Goal: Information Seeking & Learning: Learn about a topic

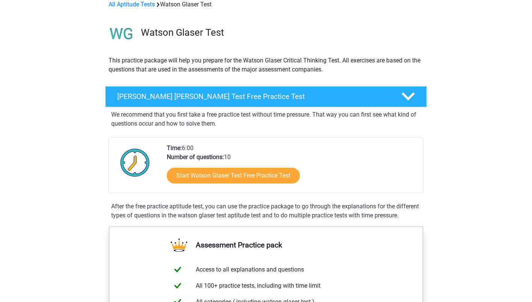
scroll to position [48, 0]
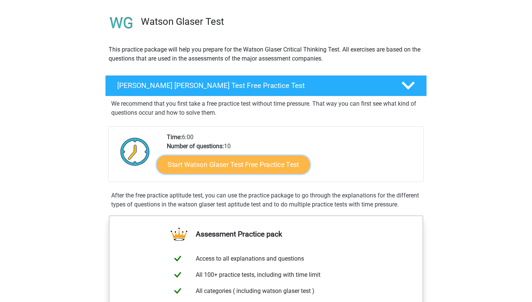
click at [261, 163] on link "Start Watson Glaser Test Free Practice Test" at bounding box center [233, 165] width 153 height 18
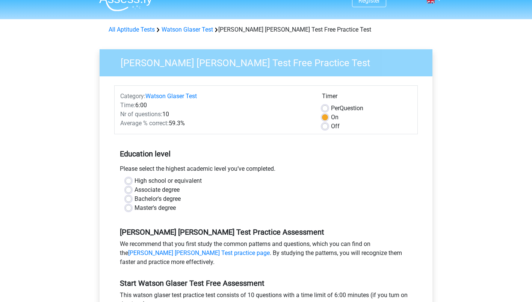
scroll to position [13, 0]
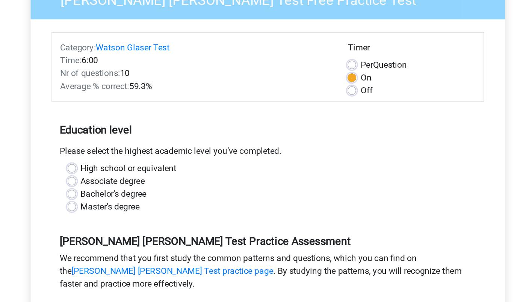
click at [135, 201] on label "Bachelor's degree" at bounding box center [158, 198] width 46 height 9
click at [128, 201] on input "Bachelor's degree" at bounding box center [128, 198] width 6 height 8
radio input "true"
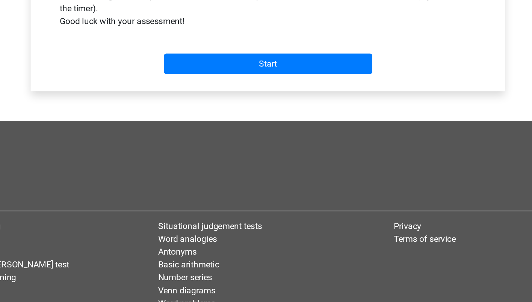
scroll to position [236, 0]
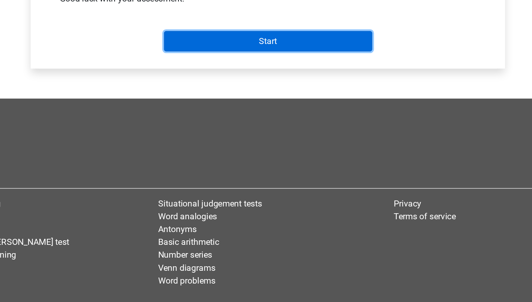
click at [250, 118] on input "Start" at bounding box center [266, 119] width 146 height 14
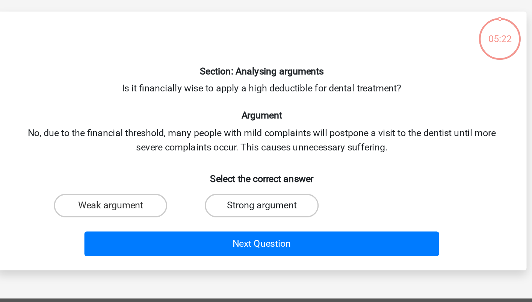
click at [251, 175] on label "Strong argument" at bounding box center [266, 176] width 73 height 15
click at [266, 177] on input "Strong argument" at bounding box center [268, 179] width 5 height 5
radio input "true"
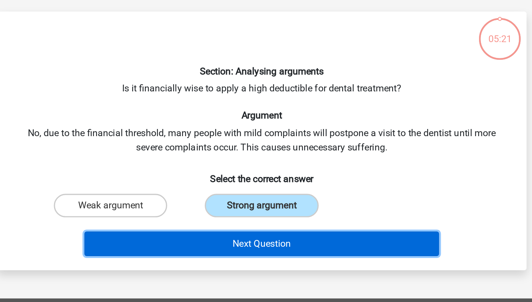
click at [270, 206] on button "Next Question" at bounding box center [266, 201] width 227 height 16
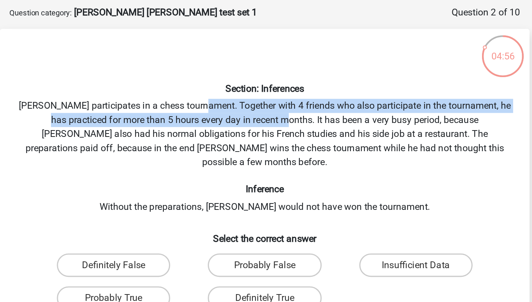
drag, startPoint x: 234, startPoint y: 102, endPoint x: 275, endPoint y: 109, distance: 41.9
click at [275, 109] on div "Section: Inferences Pablo participates in a chess tournament. Together with 4 f…" at bounding box center [266, 159] width 333 height 201
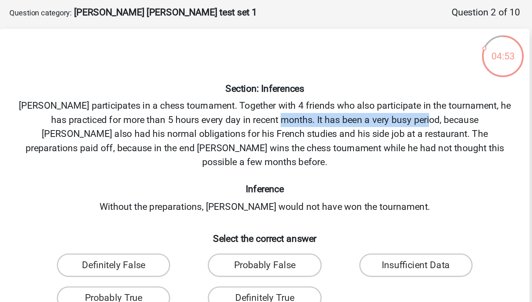
drag, startPoint x: 274, startPoint y: 110, endPoint x: 369, endPoint y: 110, distance: 95.1
click at [369, 110] on div "Section: Inferences Pablo participates in a chess tournament. Together with 4 f…" at bounding box center [266, 159] width 333 height 201
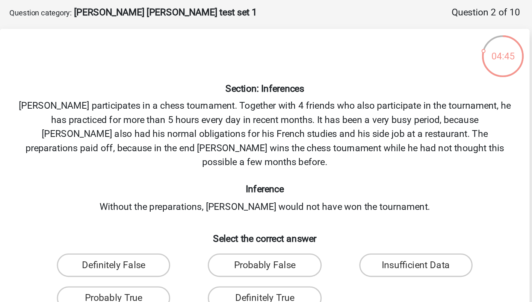
click at [371, 113] on div "Section: Inferences Pablo participates in a chess tournament. Together with 4 f…" at bounding box center [266, 159] width 333 height 201
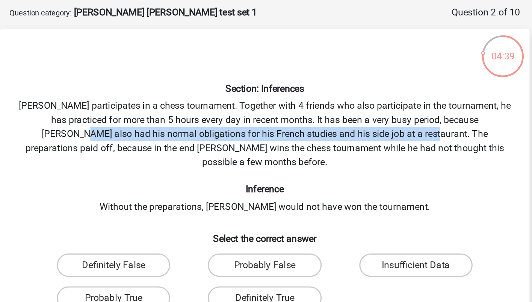
drag, startPoint x: 115, startPoint y: 120, endPoint x: 337, endPoint y: 118, distance: 222.1
click at [337, 118] on div "Section: Inferences Pablo participates in a chess tournament. Together with 4 f…" at bounding box center [266, 159] width 333 height 201
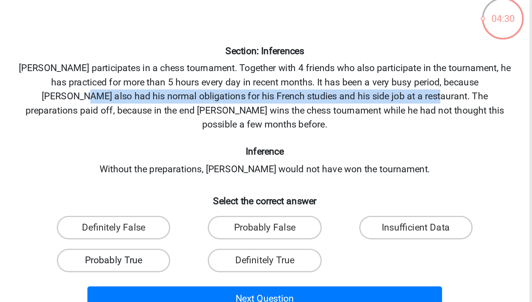
click at [196, 217] on label "Probably True" at bounding box center [169, 224] width 73 height 15
click at [174, 225] on input "Probably True" at bounding box center [171, 227] width 5 height 5
radio input "true"
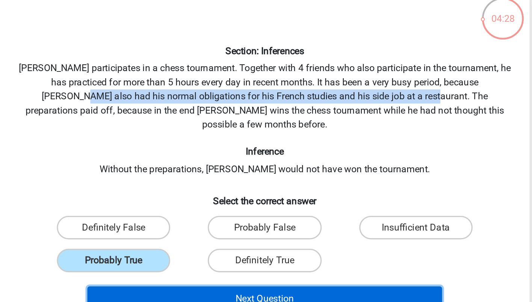
click at [258, 243] on button "Next Question" at bounding box center [266, 249] width 227 height 16
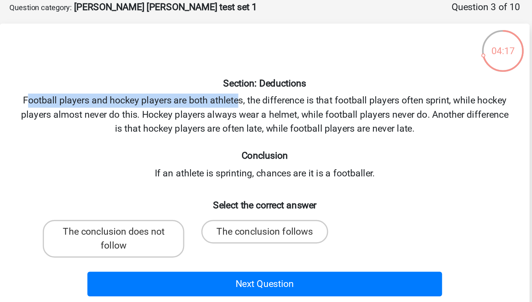
drag, startPoint x: 114, startPoint y: 101, endPoint x: 251, endPoint y: 101, distance: 136.8
click at [251, 101] on div "Section: Deductions Football players and hockey players are both athletes, the …" at bounding box center [266, 144] width 333 height 171
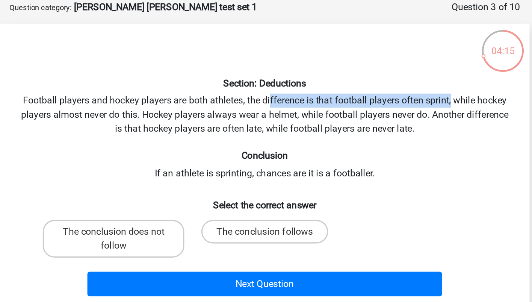
drag, startPoint x: 270, startPoint y: 102, endPoint x: 386, endPoint y: 102, distance: 116.1
click at [386, 102] on div "Section: Deductions Football players and hockey players are both athletes, the …" at bounding box center [266, 144] width 333 height 171
click at [258, 182] on label "The conclusion follows" at bounding box center [265, 185] width 81 height 15
click at [266, 186] on input "The conclusion follows" at bounding box center [268, 188] width 5 height 5
radio input "true"
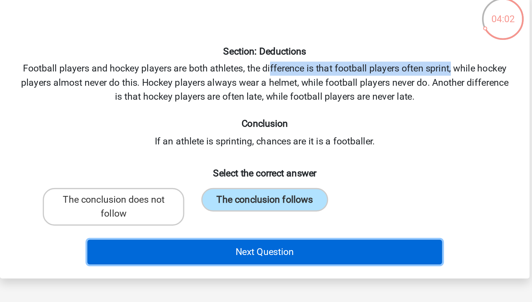
click at [312, 216] on button "Next Question" at bounding box center [266, 219] width 227 height 16
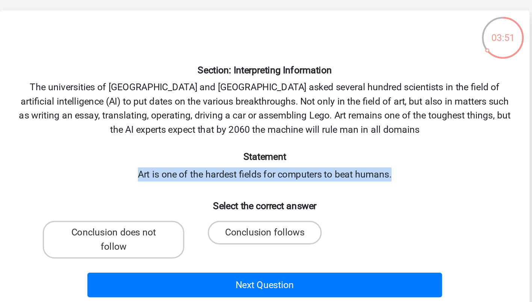
drag, startPoint x: 183, startPoint y: 155, endPoint x: 358, endPoint y: 156, distance: 174.7
click at [358, 156] on div "Section: Interpreting Information The universities of Oxford and Yale asked sev…" at bounding box center [266, 149] width 333 height 180
click at [277, 197] on label "Conclusion follows" at bounding box center [266, 194] width 73 height 15
click at [271, 197] on input "Conclusion follows" at bounding box center [268, 197] width 5 height 5
radio input "true"
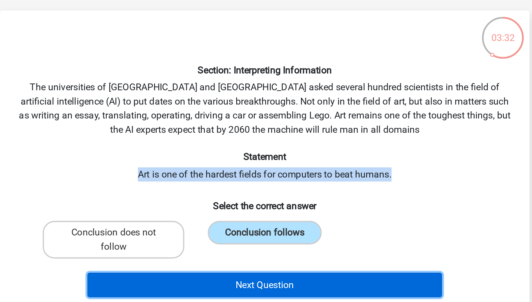
click at [283, 226] on button "Next Question" at bounding box center [266, 228] width 227 height 16
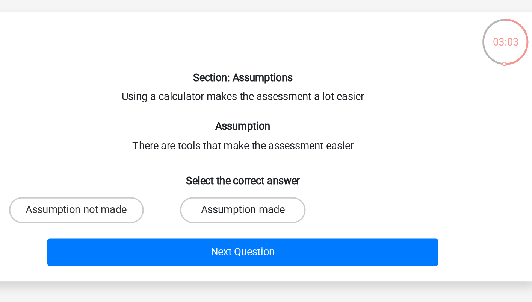
click at [285, 167] on label "Assumption made" at bounding box center [266, 167] width 73 height 15
click at [271, 168] on input "Assumption made" at bounding box center [268, 170] width 5 height 5
radio input "true"
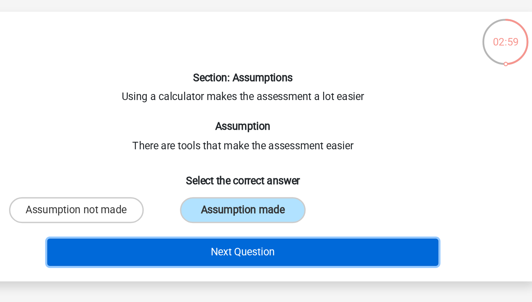
click at [289, 191] on button "Next Question" at bounding box center [266, 192] width 227 height 16
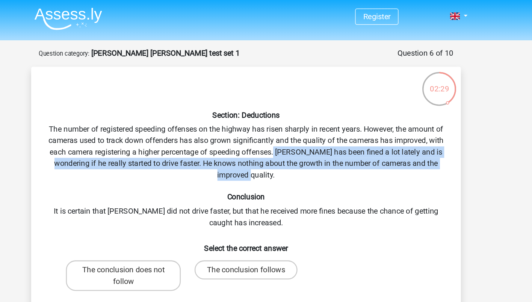
drag, startPoint x: 289, startPoint y: 120, endPoint x: 284, endPoint y: 139, distance: 19.7
click at [284, 139] on div "Section: Deductions The number of registered speeding offenses on the highway h…" at bounding box center [266, 158] width 333 height 198
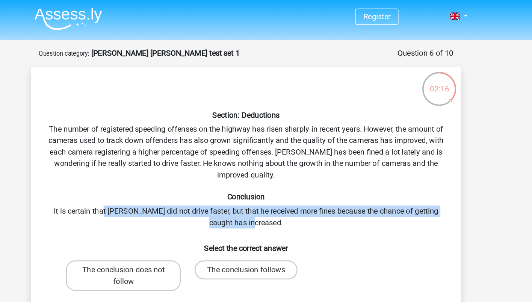
drag, startPoint x: 151, startPoint y: 163, endPoint x: 293, endPoint y: 178, distance: 142.5
click at [293, 178] on div "Section: Deductions The number of registered speeding offenses on the highway h…" at bounding box center [266, 158] width 333 height 198
click at [310, 193] on h6 "Select the correct answer" at bounding box center [266, 192] width 315 height 13
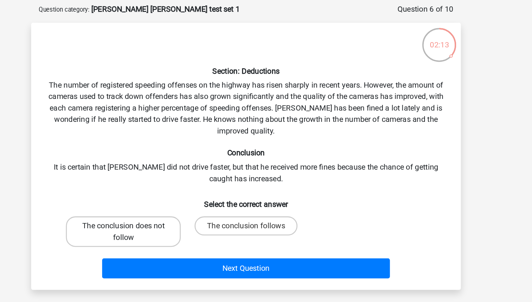
click at [193, 212] on label "The conclusion does not follow" at bounding box center [169, 217] width 91 height 24
click at [174, 213] on input "The conclusion does not follow" at bounding box center [171, 215] width 5 height 5
radio input "true"
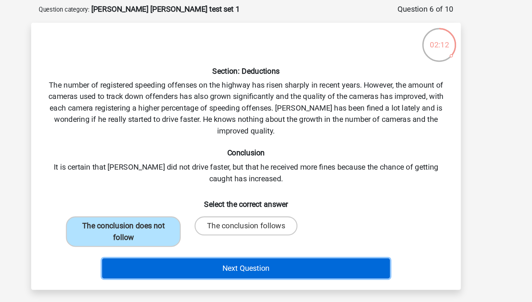
click at [292, 249] on button "Next Question" at bounding box center [266, 246] width 227 height 16
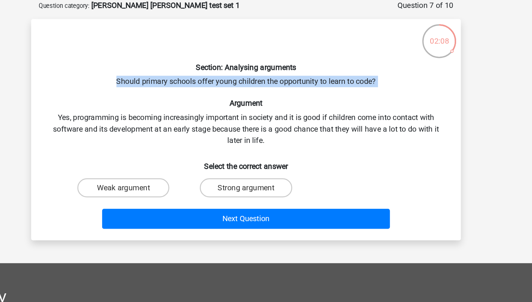
drag, startPoint x: 158, startPoint y: 104, endPoint x: 303, endPoint y: 107, distance: 145.1
click at [303, 107] on div "Section: Analysing arguments Should primary schools offer young children the op…" at bounding box center [266, 140] width 333 height 162
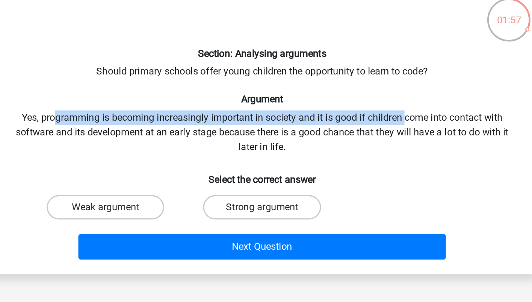
drag, startPoint x: 138, startPoint y: 131, endPoint x: 354, endPoint y: 127, distance: 215.7
click at [354, 128] on div "Section: Analysing arguments Should primary schools offer young children the op…" at bounding box center [266, 140] width 333 height 162
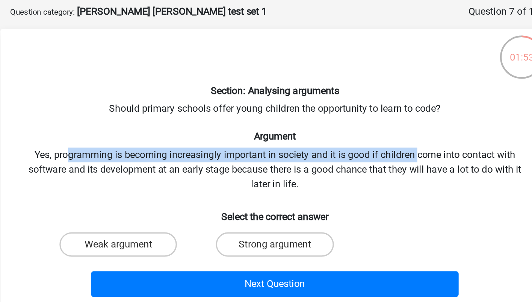
click at [133, 141] on div "Section: Analysing arguments Should primary schools offer young children the op…" at bounding box center [266, 140] width 333 height 162
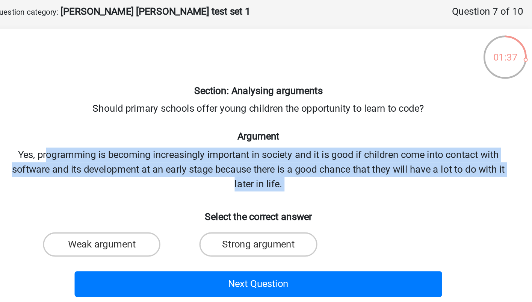
drag, startPoint x: 134, startPoint y: 131, endPoint x: 331, endPoint y: 156, distance: 199.2
click at [331, 156] on div "Section: Analysing arguments Should primary schools offer young children the op…" at bounding box center [266, 140] width 333 height 162
click at [283, 186] on label "Strong argument" at bounding box center [266, 185] width 73 height 15
click at [271, 186] on input "Strong argument" at bounding box center [268, 188] width 5 height 5
radio input "true"
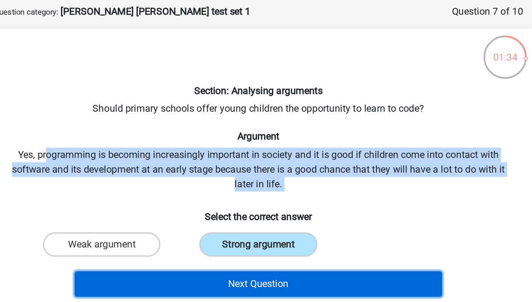
click at [281, 208] on button "Next Question" at bounding box center [266, 210] width 227 height 16
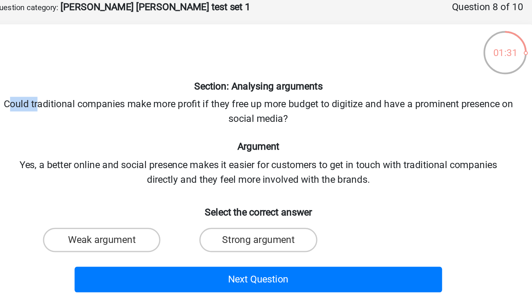
drag, startPoint x: 114, startPoint y: 102, endPoint x: 134, endPoint y: 106, distance: 20.6
click at [134, 106] on div "Section: Analysing arguments Could traditional companies make more profit if th…" at bounding box center [266, 140] width 333 height 162
click at [130, 104] on div "Section: Analysing arguments Could traditional companies make more profit if th…" at bounding box center [266, 140] width 333 height 162
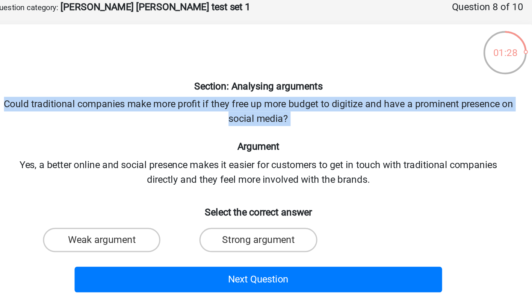
drag, startPoint x: 112, startPoint y: 103, endPoint x: 304, endPoint y: 117, distance: 192.9
click at [304, 117] on div "Section: Analysing arguments Could traditional companies make more profit if th…" at bounding box center [266, 140] width 333 height 162
click at [271, 185] on label "Strong argument" at bounding box center [266, 185] width 73 height 15
click at [271, 186] on input "Strong argument" at bounding box center [268, 188] width 5 height 5
radio input "true"
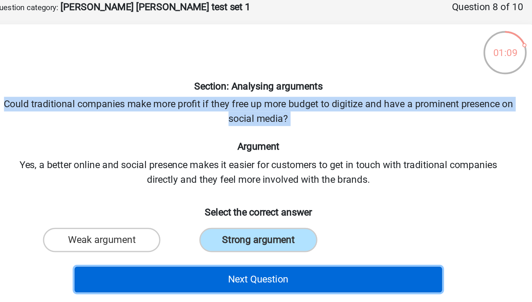
click at [267, 212] on button "Next Question" at bounding box center [266, 210] width 227 height 16
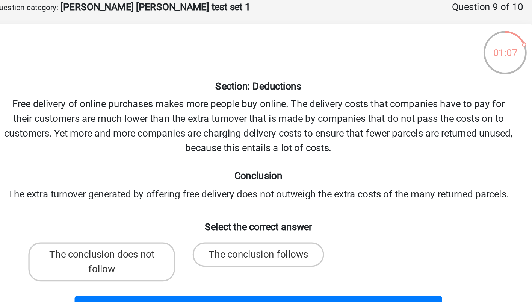
drag, startPoint x: 115, startPoint y: 101, endPoint x: 192, endPoint y: 101, distance: 77.0
click at [192, 102] on div "Section: Deductions Free delivery of online purchases makes more people buy onl…" at bounding box center [266, 149] width 333 height 180
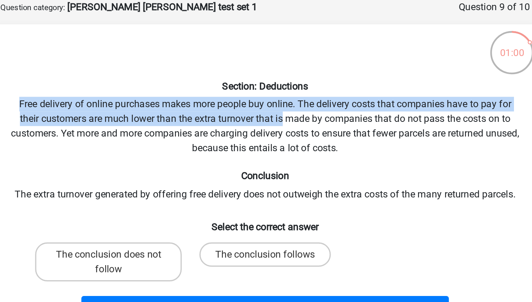
drag, startPoint x: 112, startPoint y: 101, endPoint x: 276, endPoint y: 114, distance: 164.3
click at [276, 114] on div "Section: Deductions Free delivery of online purchases makes more people buy onl…" at bounding box center [266, 149] width 333 height 180
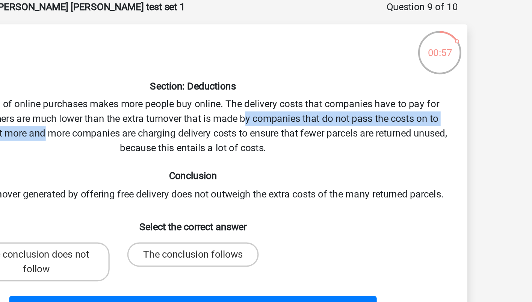
drag, startPoint x: 299, startPoint y: 111, endPoint x: 183, endPoint y: 122, distance: 115.8
click at [183, 122] on div "Section: Deductions Free delivery of online purchases makes more people buy onl…" at bounding box center [266, 149] width 333 height 180
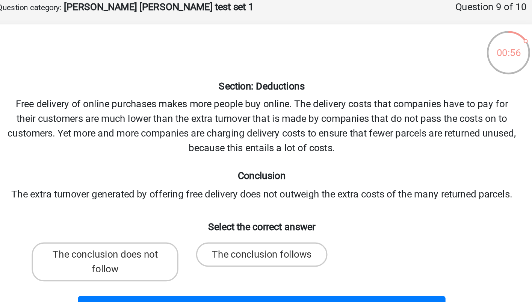
click at [181, 125] on div "Section: Deductions Free delivery of online purchases makes more people buy onl…" at bounding box center [266, 149] width 333 height 180
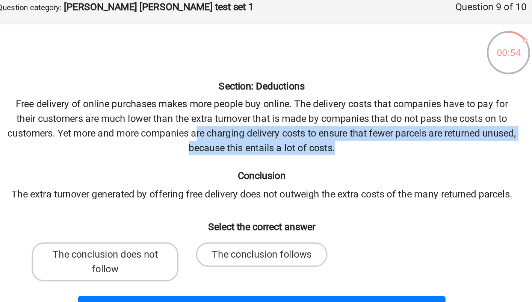
drag, startPoint x: 236, startPoint y: 121, endPoint x: 368, endPoint y: 130, distance: 133.0
click at [369, 131] on div "Section: Deductions Free delivery of online purchases makes more people buy onl…" at bounding box center [266, 149] width 333 height 180
click at [292, 134] on div "Section: Deductions Free delivery of online purchases makes more people buy onl…" at bounding box center [266, 149] width 333 height 180
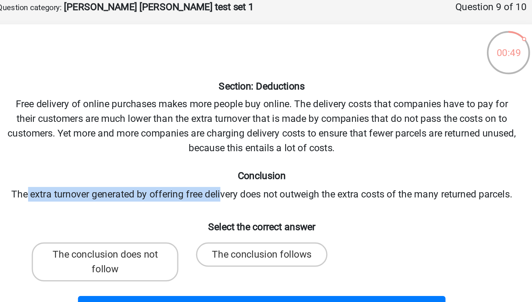
drag, startPoint x: 120, startPoint y: 157, endPoint x: 239, endPoint y: 162, distance: 119.2
click at [239, 162] on div "Section: Deductions Free delivery of online purchases makes more people buy onl…" at bounding box center [266, 149] width 333 height 180
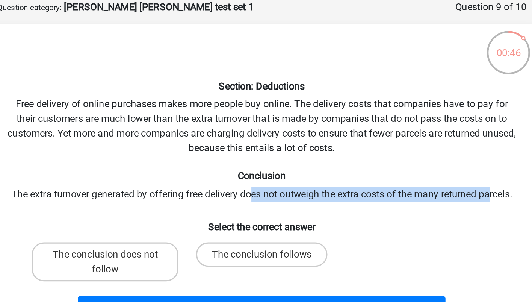
drag, startPoint x: 259, startPoint y: 160, endPoint x: 407, endPoint y: 160, distance: 148.0
click at [407, 160] on div "Section: Deductions Free delivery of online purchases makes more people buy onl…" at bounding box center [266, 149] width 333 height 180
click at [255, 187] on label "The conclusion follows" at bounding box center [265, 194] width 81 height 15
click at [266, 195] on input "The conclusion follows" at bounding box center [268, 197] width 5 height 5
radio input "true"
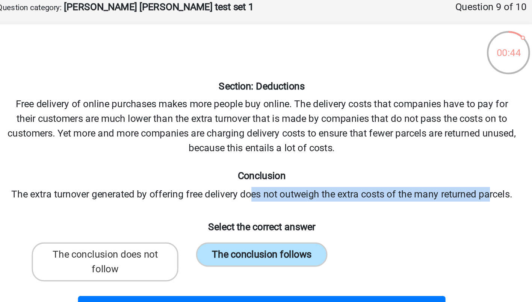
click at [255, 190] on label "The conclusion follows" at bounding box center [265, 194] width 81 height 15
click at [266, 195] on input "The conclusion follows" at bounding box center [268, 197] width 5 height 5
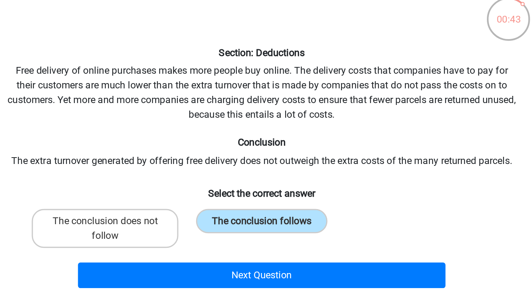
click at [363, 192] on div "The conclusion does not follow The conclusion follows" at bounding box center [266, 199] width 290 height 30
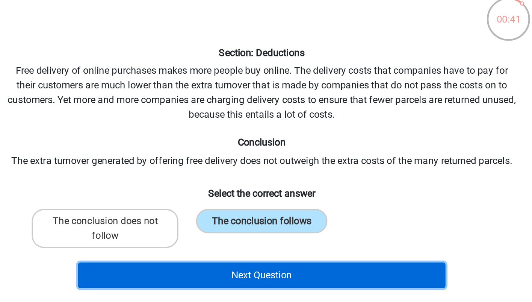
click at [310, 228] on button "Next Question" at bounding box center [266, 228] width 227 height 16
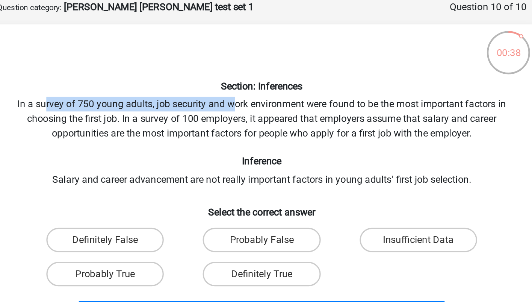
drag, startPoint x: 133, startPoint y: 103, endPoint x: 248, endPoint y: 103, distance: 115.0
click at [248, 103] on div "Section: Inferences In a survey of 750 young adults, job security and work envi…" at bounding box center [266, 150] width 333 height 183
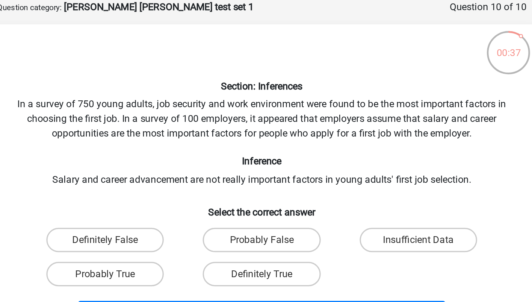
click at [139, 104] on div "Section: Inferences In a survey of 750 young adults, job security and work envi…" at bounding box center [266, 150] width 333 height 183
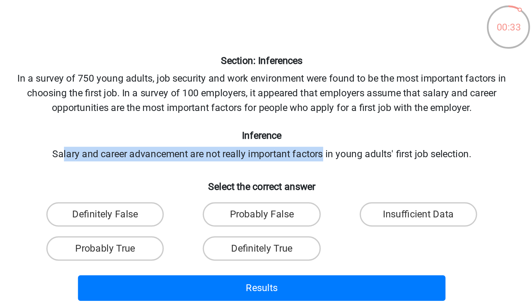
drag, startPoint x: 142, startPoint y: 145, endPoint x: 305, endPoint y: 148, distance: 163.1
click at [305, 148] on div "Section: Inferences In a survey of 750 young adults, job security and work envi…" at bounding box center [266, 150] width 333 height 183
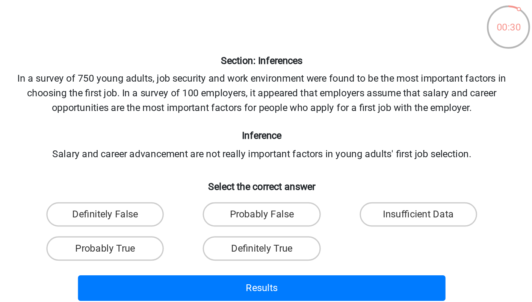
click at [326, 151] on div "Section: Inferences In a survey of 750 young adults, job security and work envi…" at bounding box center [266, 150] width 333 height 183
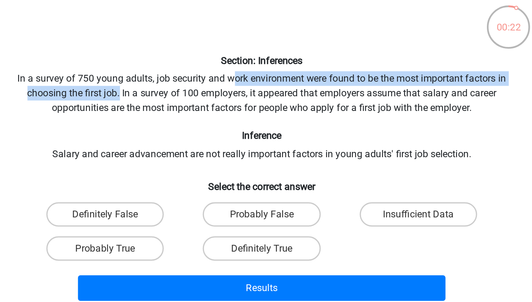
drag, startPoint x: 247, startPoint y: 103, endPoint x: 178, endPoint y: 114, distance: 69.7
click at [178, 114] on div "Section: Inferences In a survey of 750 young adults, job security and work envi…" at bounding box center [266, 150] width 333 height 183
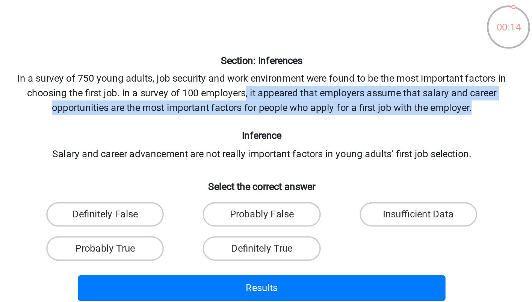
drag, startPoint x: 255, startPoint y: 111, endPoint x: 402, endPoint y: 122, distance: 146.6
click at [402, 122] on div "Section: Inferences In a survey of 750 young adults, job security and work envi…" at bounding box center [266, 150] width 333 height 183
click at [258, 209] on label "Definitely True" at bounding box center [266, 206] width 73 height 15
click at [266, 209] on input "Definitely True" at bounding box center [268, 209] width 5 height 5
radio input "true"
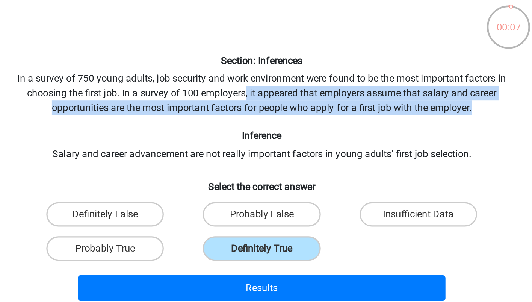
click at [171, 208] on input "Probably True" at bounding box center [171, 209] width 5 height 5
radio input "true"
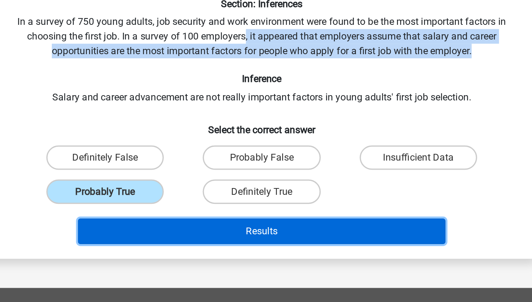
click at [230, 238] on button "Results" at bounding box center [266, 231] width 227 height 16
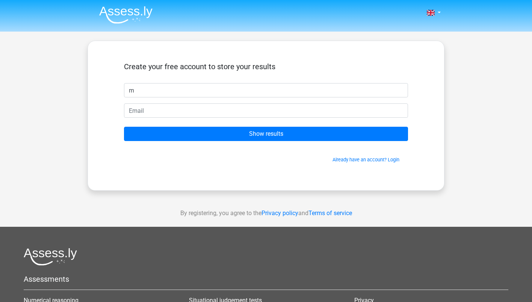
type input "m"
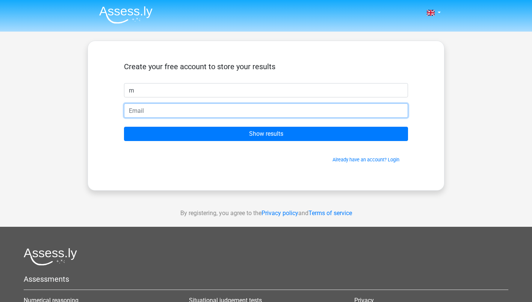
click at [183, 110] on input "email" at bounding box center [266, 110] width 284 height 14
click at [192, 113] on input "email" at bounding box center [266, 110] width 284 height 14
paste input "[EMAIL_ADDRESS][DOMAIN_NAME]"
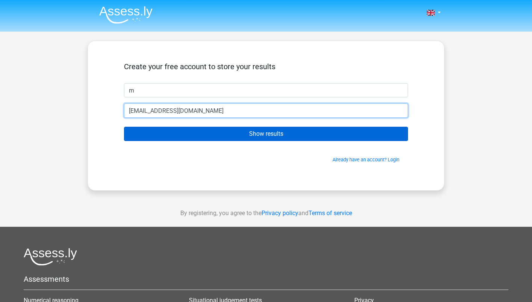
type input "[EMAIL_ADDRESS][DOMAIN_NAME]"
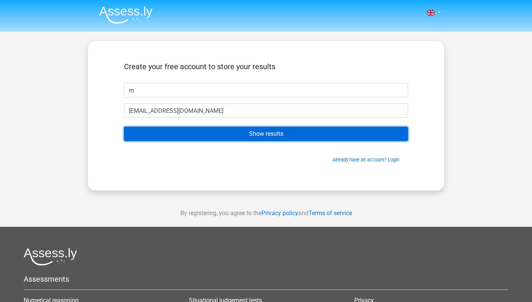
click at [219, 129] on input "Show results" at bounding box center [266, 134] width 284 height 14
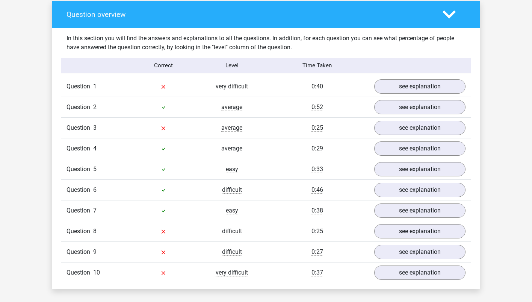
scroll to position [556, 0]
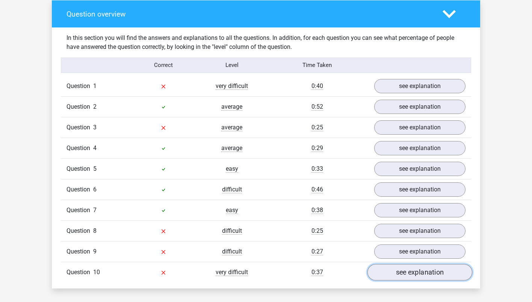
click at [426, 264] on link "see explanation" at bounding box center [419, 272] width 105 height 17
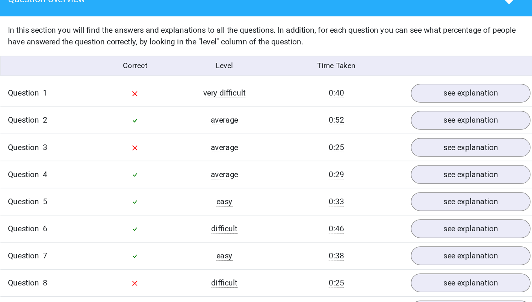
scroll to position [559, 0]
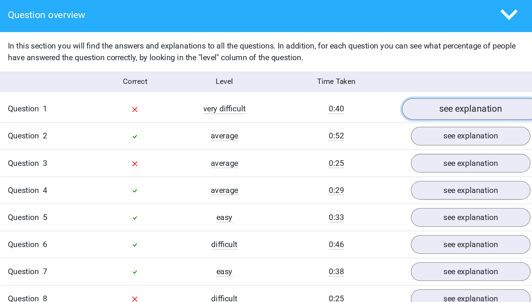
click at [381, 75] on link "see explanation" at bounding box center [419, 83] width 105 height 17
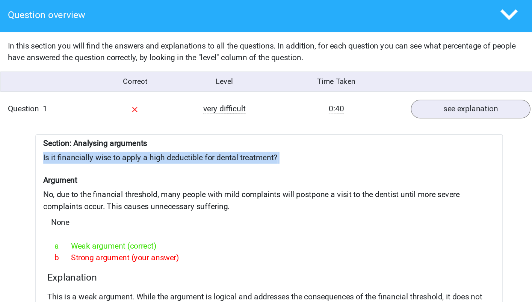
drag, startPoint x: 93, startPoint y: 76, endPoint x: 261, endPoint y: 87, distance: 168.3
click at [261, 102] on div "Section: Analysing arguments Is it financially wise to apply a high deductible …" at bounding box center [266, 192] width 357 height 181
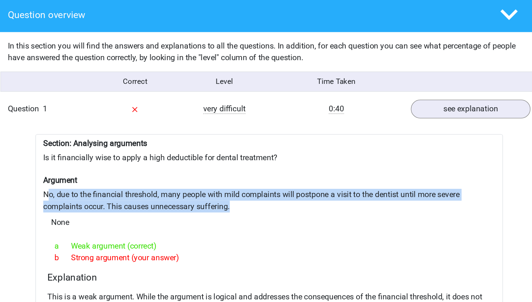
drag, startPoint x: 96, startPoint y: 107, endPoint x: 239, endPoint y: 117, distance: 143.1
click at [239, 117] on div "Section: Analysing arguments Is it financially wise to apply a high deductible …" at bounding box center [266, 192] width 357 height 181
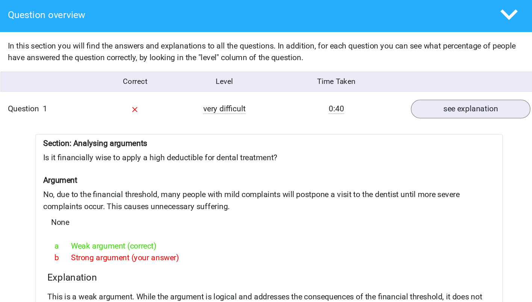
click at [251, 113] on div "Section: Analysing arguments Is it financially wise to apply a high deductible …" at bounding box center [266, 192] width 357 height 181
click at [204, 102] on div "Section: Analysing arguments Is it financially wise to apply a high deductible …" at bounding box center [266, 192] width 357 height 181
click at [289, 183] on div "a Weak argument (correct)" at bounding box center [266, 187] width 339 height 9
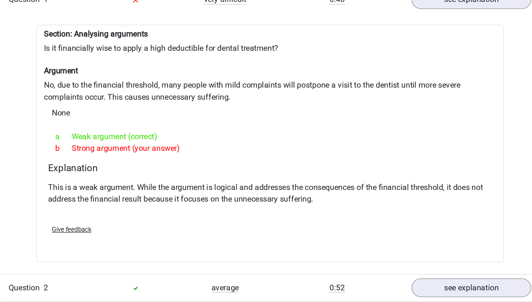
scroll to position [582, 0]
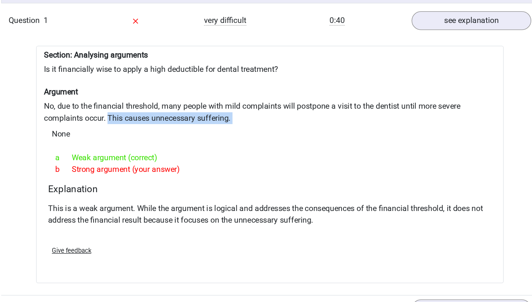
drag, startPoint x: 144, startPoint y: 92, endPoint x: 261, endPoint y: 97, distance: 117.7
click at [261, 97] on div "Section: Analysing arguments Is it financially wise to apply a high deductible …" at bounding box center [266, 169] width 357 height 181
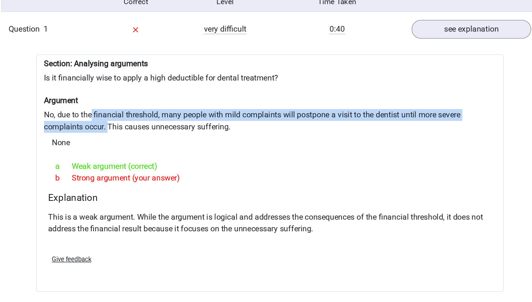
drag, startPoint x: 130, startPoint y: 84, endPoint x: 143, endPoint y: 94, distance: 16.4
click at [143, 94] on div "Section: Analysing arguments Is it financially wise to apply a high deductible …" at bounding box center [266, 169] width 357 height 181
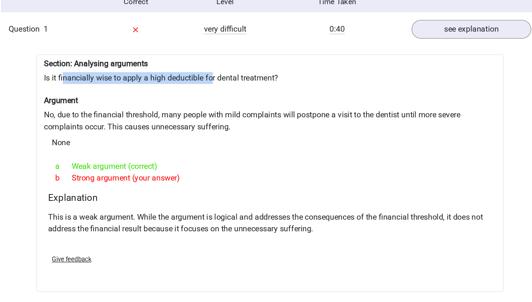
drag, startPoint x: 108, startPoint y: 56, endPoint x: 222, endPoint y: 53, distance: 113.9
click at [222, 79] on div "Section: Analysing arguments Is it financially wise to apply a high deductible …" at bounding box center [266, 169] width 357 height 181
drag, startPoint x: 106, startPoint y: 56, endPoint x: 295, endPoint y: 54, distance: 189.0
click at [295, 79] on div "Section: Analysing arguments Is it financially wise to apply a high deductible …" at bounding box center [266, 169] width 357 height 181
click at [274, 82] on div "Section: Analysing arguments Is it financially wise to apply a high deductible …" at bounding box center [266, 169] width 357 height 181
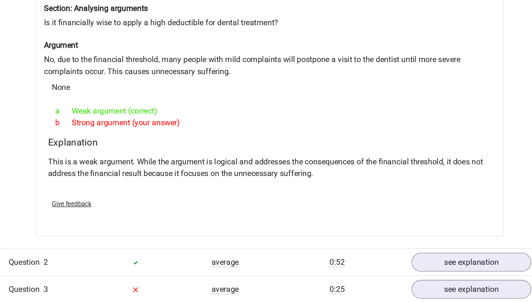
scroll to position [606, 0]
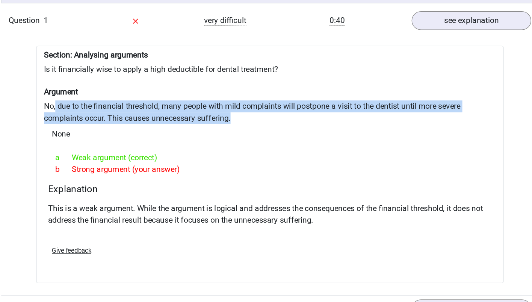
drag, startPoint x: 102, startPoint y: 60, endPoint x: 267, endPoint y: 72, distance: 165.3
click at [267, 72] on div "Section: Analysing arguments Is it financially wise to apply a high deductible …" at bounding box center [266, 146] width 357 height 181
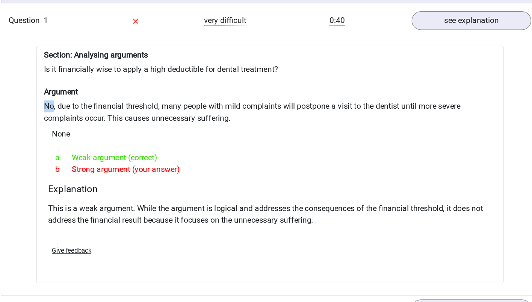
drag, startPoint x: 94, startPoint y: 58, endPoint x: 100, endPoint y: 58, distance: 6.8
click at [100, 58] on div "Section: Analysing arguments Is it financially wise to apply a high deductible …" at bounding box center [266, 146] width 357 height 181
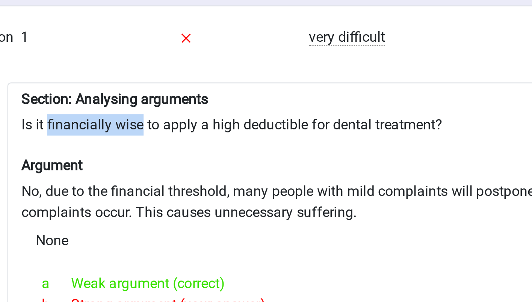
drag, startPoint x: 105, startPoint y: 33, endPoint x: 145, endPoint y: 34, distance: 39.5
click at [145, 56] on div "Section: Analysing arguments Is it financially wise to apply a high deductible …" at bounding box center [266, 146] width 357 height 181
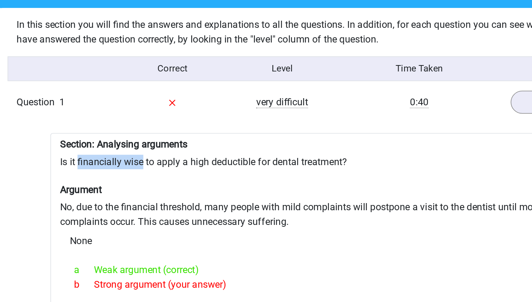
scroll to position [579, 0]
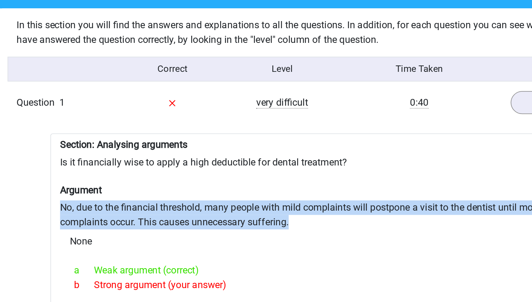
drag, startPoint x: 243, startPoint y: 97, endPoint x: 85, endPoint y: 85, distance: 158.3
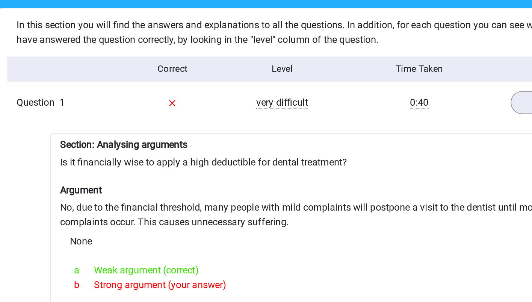
click at [133, 95] on div "Section: Analysing arguments Is it financially wise to apply a high deductible …" at bounding box center [266, 173] width 357 height 181
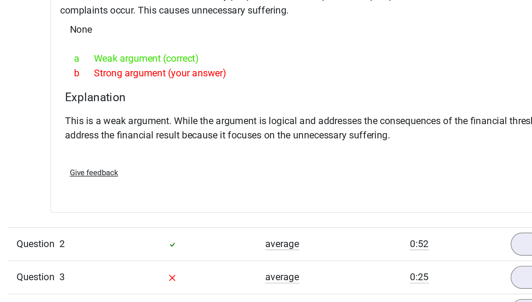
scroll to position [706, 0]
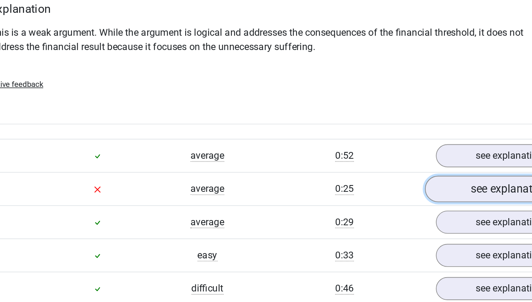
click at [408, 169] on link "see explanation" at bounding box center [419, 177] width 105 height 17
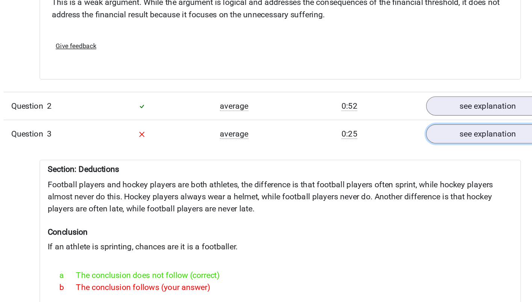
scroll to position [708, 0]
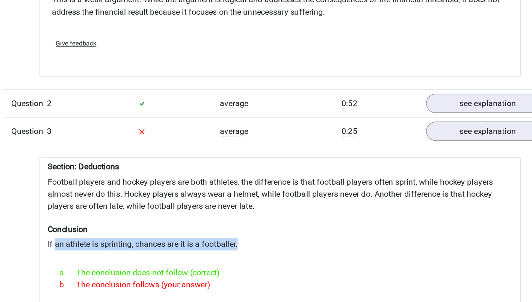
drag, startPoint x: 99, startPoint y: 218, endPoint x: 241, endPoint y: 216, distance: 142.0
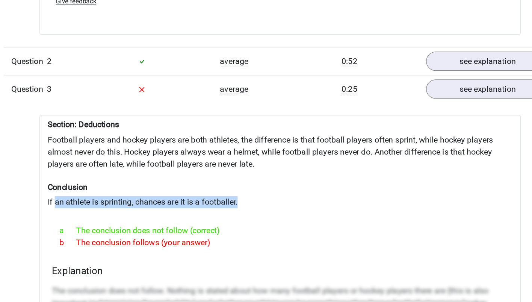
scroll to position [741, 0]
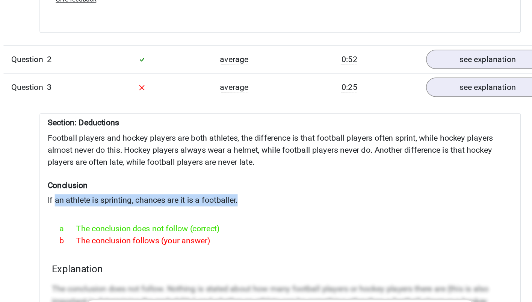
drag, startPoint x: 115, startPoint y: 215, endPoint x: 251, endPoint y: 214, distance: 135.6
click at [251, 252] on div "b The conclusion follows (your answer)" at bounding box center [266, 256] width 339 height 9
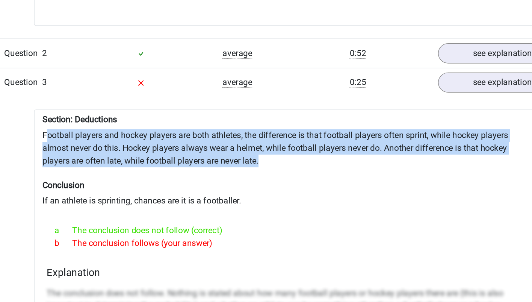
drag, startPoint x: 96, startPoint y: 137, endPoint x: 260, endPoint y: 156, distance: 165.7
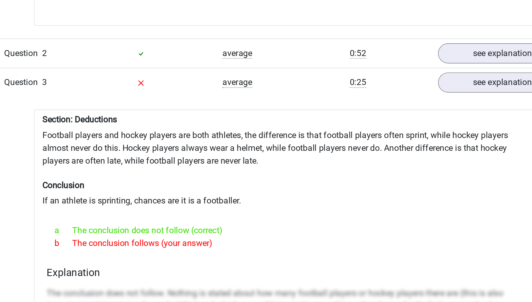
click at [167, 243] on div "a The conclusion does not follow (correct)" at bounding box center [266, 247] width 339 height 9
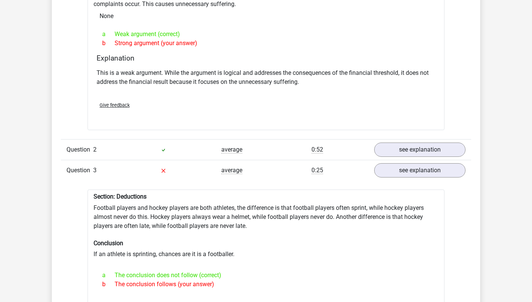
scroll to position [713, 0]
click at [181, 279] on div "b The conclusion follows (your answer)" at bounding box center [266, 283] width 339 height 9
click at [240, 270] on div "a The conclusion does not follow (correct)" at bounding box center [266, 274] width 339 height 9
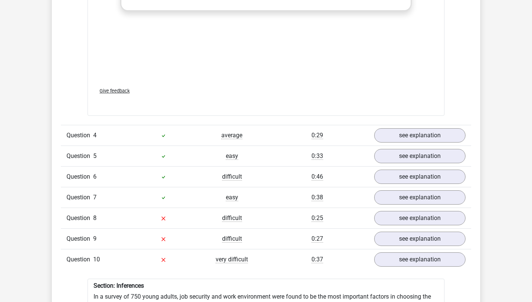
scroll to position [1187, 0]
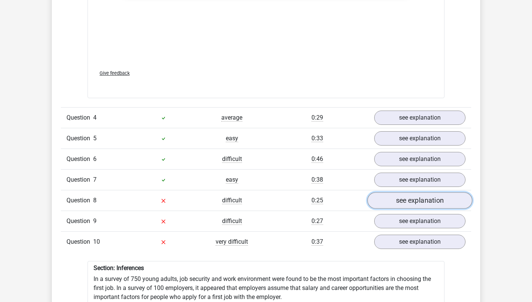
click at [440, 192] on link "see explanation" at bounding box center [419, 200] width 105 height 17
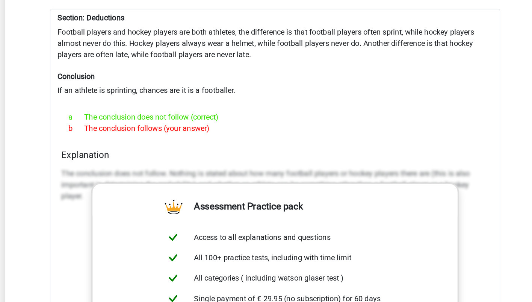
scroll to position [719, 0]
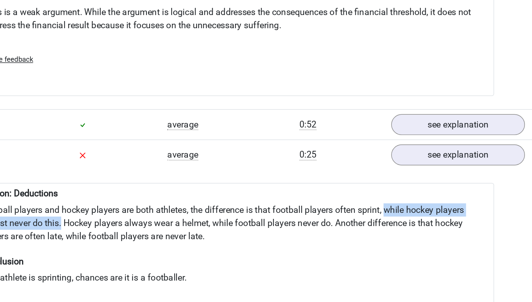
drag, startPoint x: 370, startPoint y: 157, endPoint x: 150, endPoint y: 168, distance: 220.1
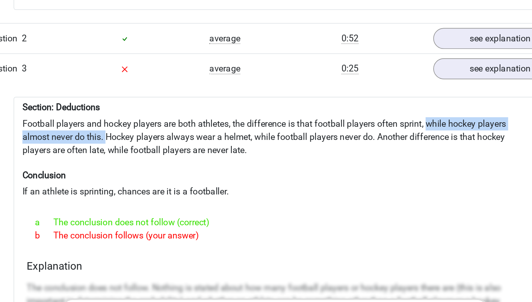
scroll to position [832, 0]
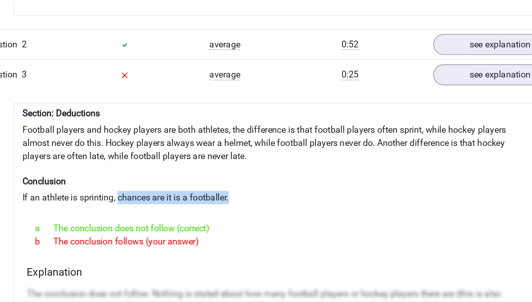
drag, startPoint x: 160, startPoint y: 93, endPoint x: 234, endPoint y: 91, distance: 74.8
click at [234, 92] on div "Section: Deductions Football players and hockey players are both athletes, the …" at bounding box center [266, 261] width 357 height 383
click at [227, 151] on div "a The conclusion does not follow (correct)" at bounding box center [266, 155] width 339 height 9
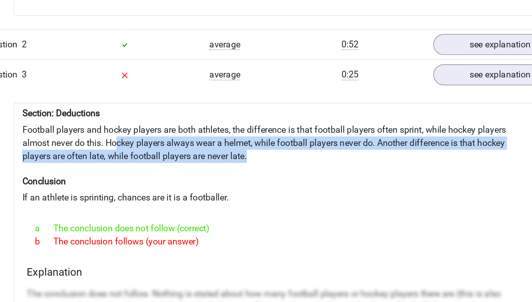
drag, startPoint x: 159, startPoint y: 58, endPoint x: 247, endPoint y: 65, distance: 88.5
click at [247, 70] on div "Section: Deductions Football players and hockey players are both athletes, the …" at bounding box center [266, 261] width 357 height 383
click at [250, 120] on h6 "Conclusion" at bounding box center [266, 123] width 345 height 7
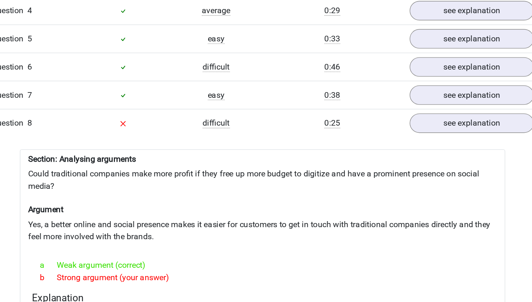
scroll to position [1222, 0]
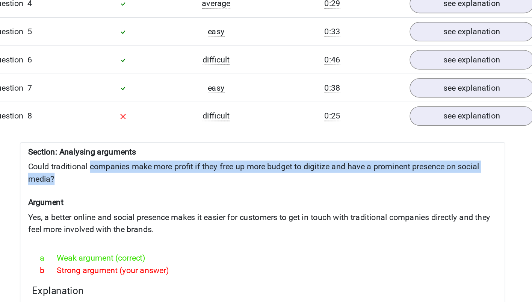
drag, startPoint x: 139, startPoint y: 161, endPoint x: 176, endPoint y: 165, distance: 37.4
click at [176, 184] on div "Section: Analysing arguments Could traditional companies make more profit if th…" at bounding box center [266, 274] width 357 height 181
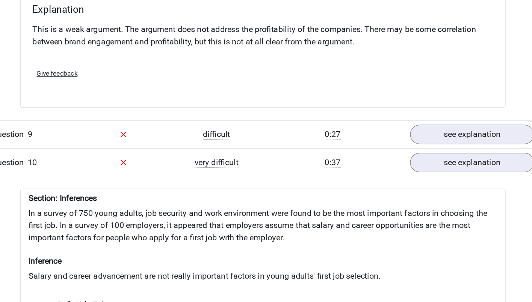
scroll to position [1441, 0]
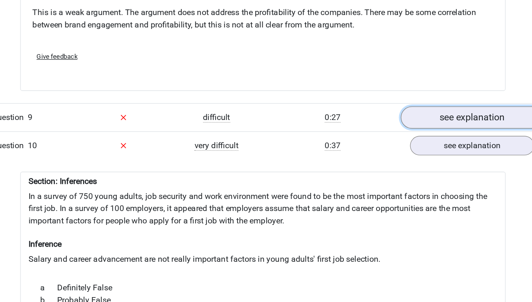
click at [384, 158] on link "see explanation" at bounding box center [419, 166] width 105 height 17
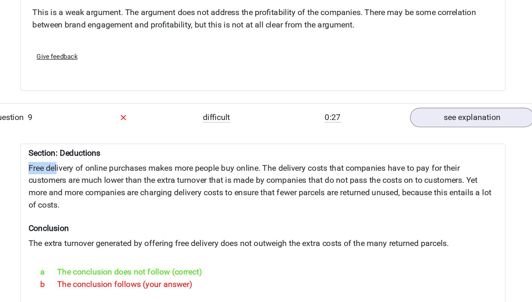
drag, startPoint x: 94, startPoint y: 159, endPoint x: 115, endPoint y: 159, distance: 21.4
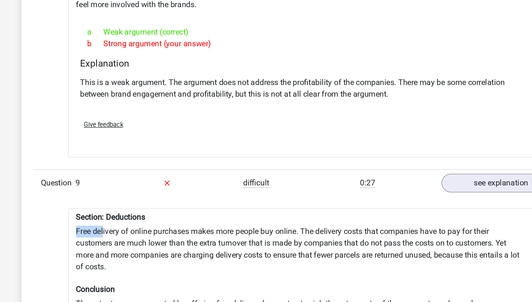
scroll to position [1409, 0]
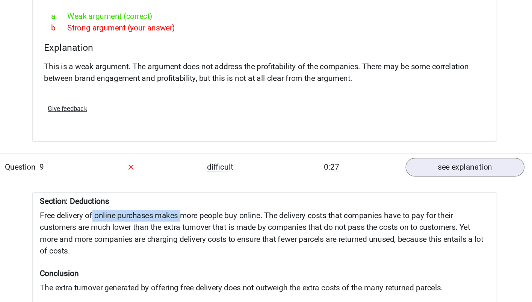
drag, startPoint x: 135, startPoint y: 193, endPoint x: 202, endPoint y: 192, distance: 67.3
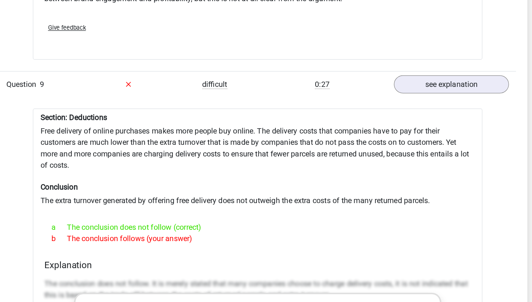
scroll to position [1480, 0]
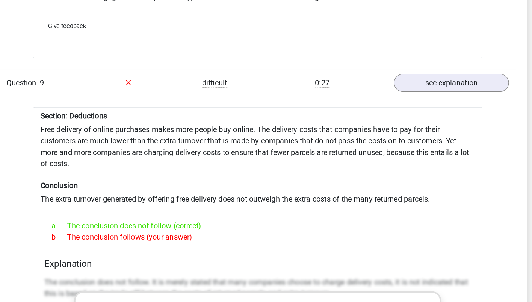
drag, startPoint x: 266, startPoint y: 121, endPoint x: 324, endPoint y: 124, distance: 57.9
drag, startPoint x: 317, startPoint y: 122, endPoint x: 376, endPoint y: 122, distance: 58.2
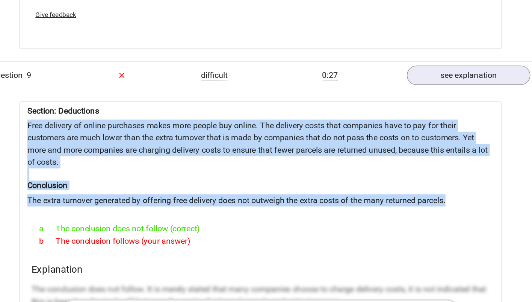
drag, startPoint x: 94, startPoint y: 121, endPoint x: 408, endPoint y: 178, distance: 319.5
copy div "Free delivery of online purchases makes more people buy online. The delivery co…"
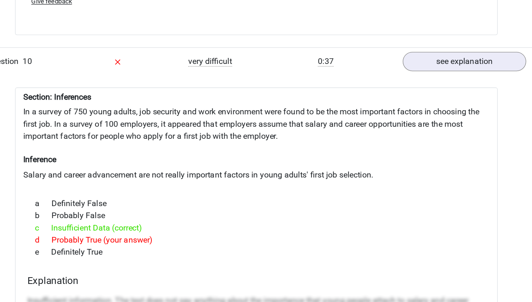
scroll to position [1915, 0]
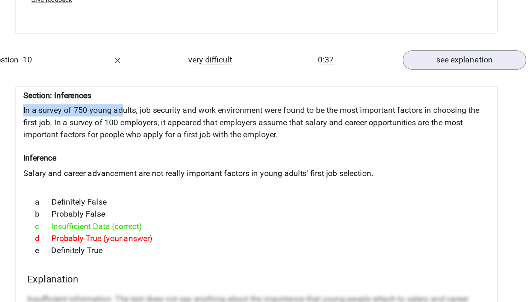
drag, startPoint x: 92, startPoint y: 115, endPoint x: 165, endPoint y: 117, distance: 73.7
drag, startPoint x: 94, startPoint y: 118, endPoint x: 255, endPoint y: 119, distance: 160.8
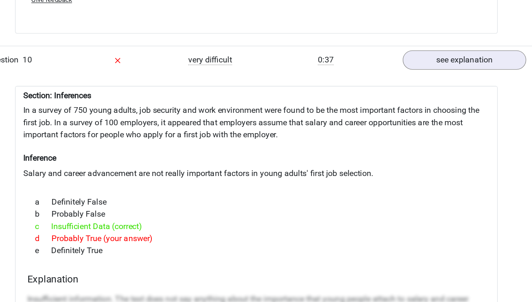
drag, startPoint x: 118, startPoint y: 127, endPoint x: 193, endPoint y: 127, distance: 74.8
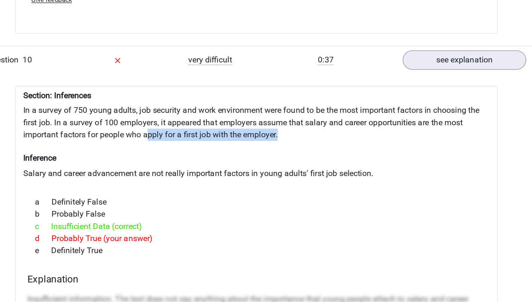
drag, startPoint x: 290, startPoint y: 137, endPoint x: 183, endPoint y: 132, distance: 107.9
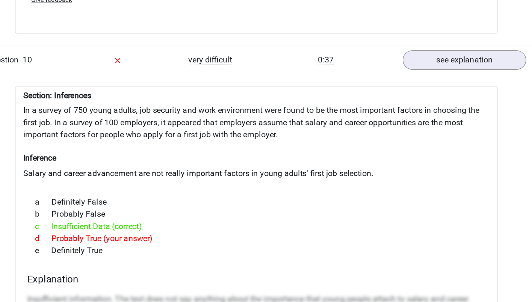
drag, startPoint x: 115, startPoint y: 184, endPoint x: 157, endPoint y: 183, distance: 42.5
click at [157, 223] on div "a Definitely False" at bounding box center [266, 227] width 339 height 9
drag, startPoint x: 153, startPoint y: 221, endPoint x: 112, endPoint y: 221, distance: 40.6
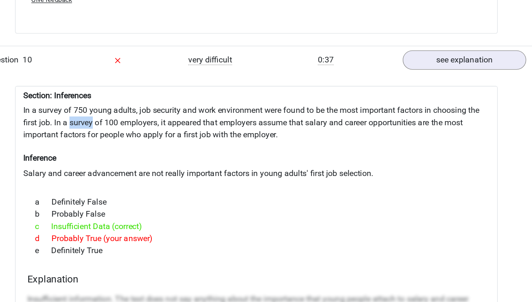
click at [112, 259] on div "e Definitely True" at bounding box center [266, 263] width 339 height 9
click at [143, 192] on h6 "Inference" at bounding box center [266, 195] width 345 height 7
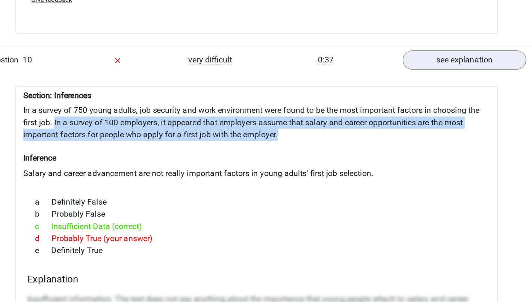
drag, startPoint x: 117, startPoint y: 125, endPoint x: 292, endPoint y: 133, distance: 174.8
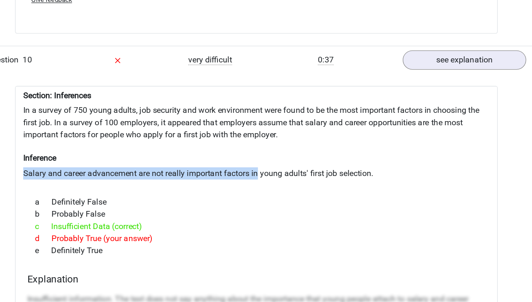
drag, startPoint x: 267, startPoint y: 163, endPoint x: 92, endPoint y: 163, distance: 174.7
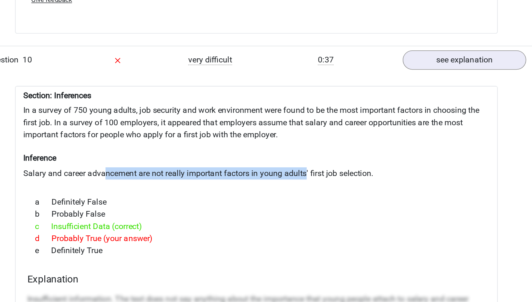
drag, startPoint x: 304, startPoint y: 165, endPoint x: 152, endPoint y: 164, distance: 151.4
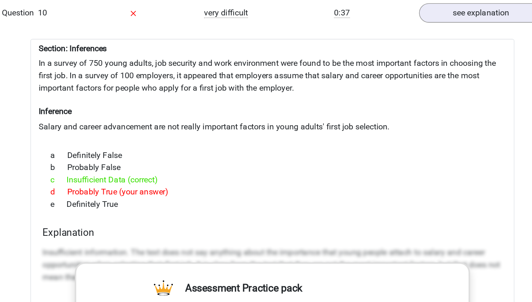
scroll to position [1955, 0]
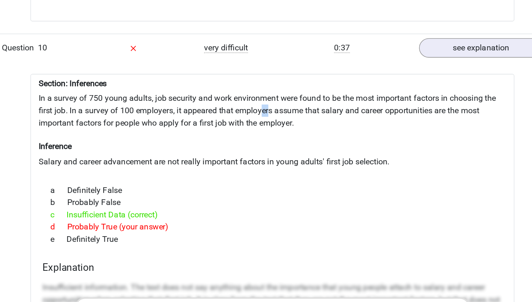
drag, startPoint x: 265, startPoint y: 86, endPoint x: 258, endPoint y: 85, distance: 7.6
click at [260, 101] on div "Section: Inferences In a survey of 750 young adults, job security and work envi…" at bounding box center [266, 306] width 357 height 410
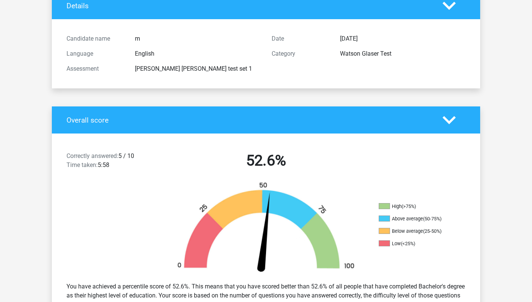
scroll to position [58, 0]
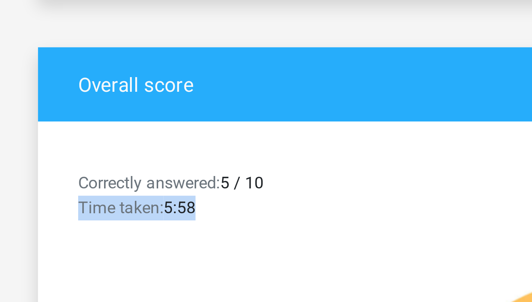
drag, startPoint x: 113, startPoint y: 165, endPoint x: 51, endPoint y: 165, distance: 61.2
click at [52, 165] on div "Correctly answered: 5 / 10 Time taken: 5:58 52.6%" at bounding box center [266, 161] width 428 height 39
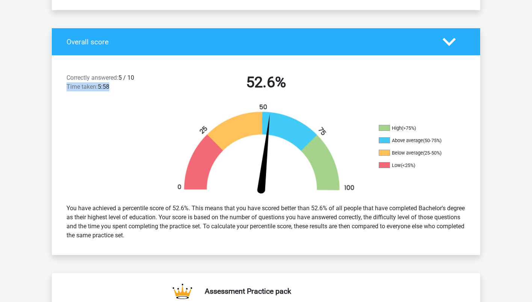
scroll to position [137, 0]
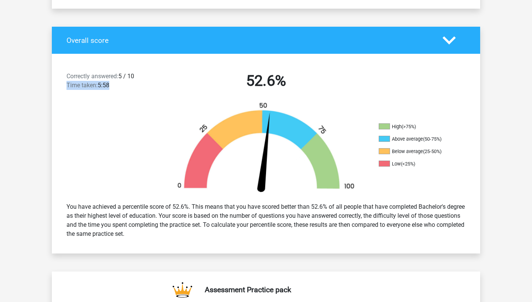
click at [145, 199] on div "You have achieved a percentile score of 52.6%. This means that you have scored …" at bounding box center [266, 220] width 410 height 42
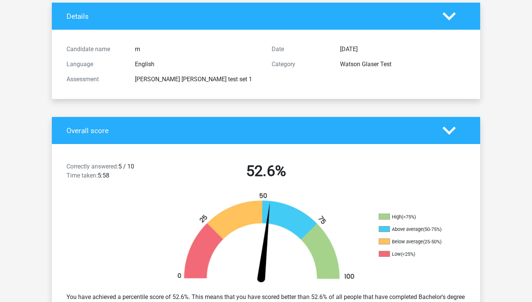
scroll to position [0, 0]
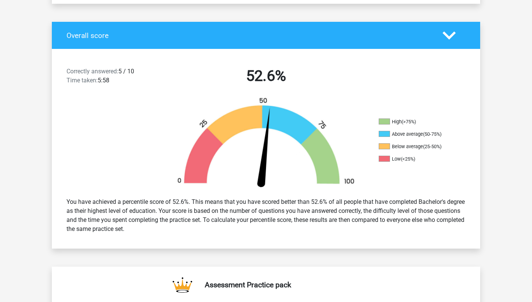
scroll to position [150, 0]
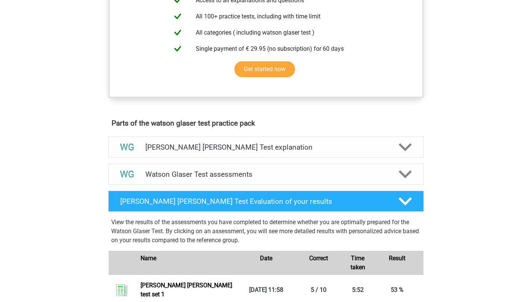
scroll to position [309, 0]
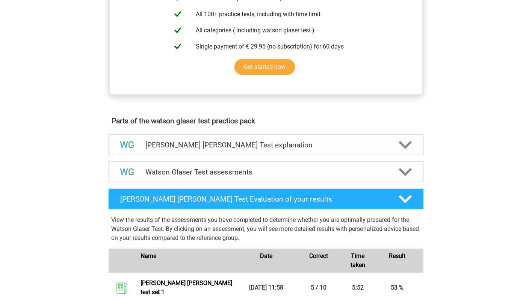
click at [187, 174] on div "Watson Glaser Test assessments" at bounding box center [266, 171] width 316 height 21
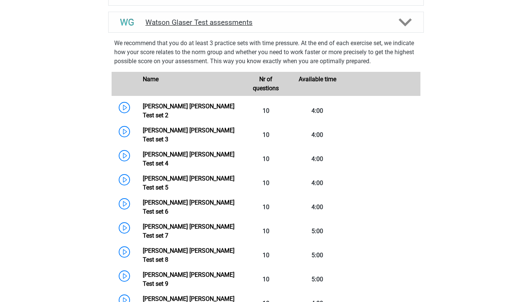
scroll to position [491, 0]
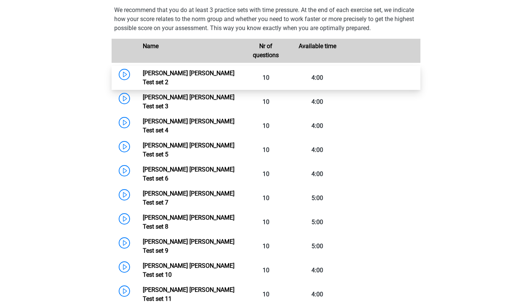
click at [143, 85] on link "[PERSON_NAME] [PERSON_NAME] Test set 2" at bounding box center [189, 78] width 92 height 16
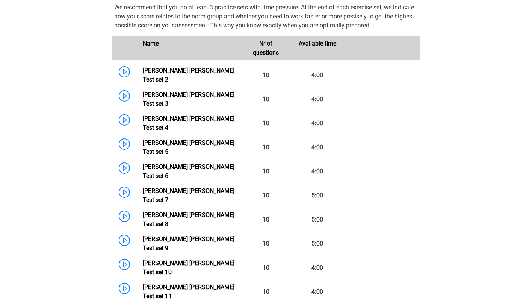
scroll to position [494, 0]
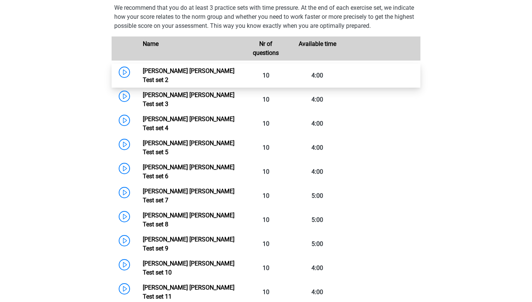
click at [143, 82] on link "[PERSON_NAME] [PERSON_NAME] Test set 2" at bounding box center [189, 75] width 92 height 16
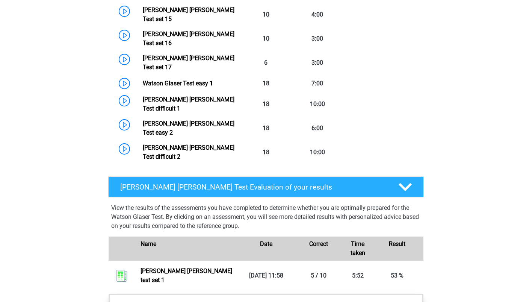
scroll to position [904, 0]
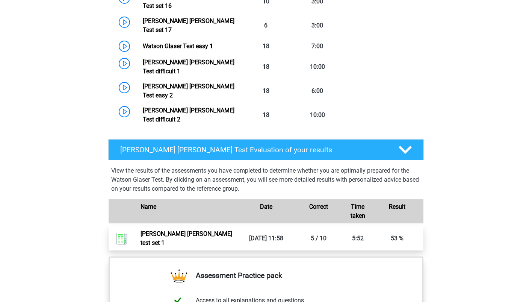
click at [232, 230] on link "Watson glaser test set 1" at bounding box center [187, 238] width 92 height 16
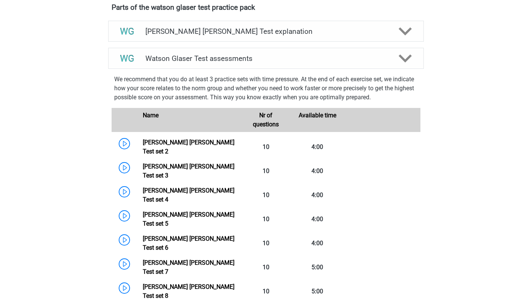
scroll to position [420, 0]
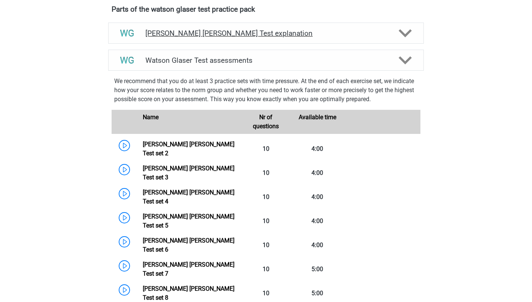
click at [402, 38] on polygon at bounding box center [405, 33] width 13 height 8
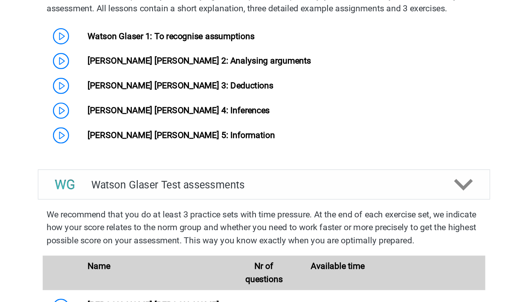
scroll to position [509, 0]
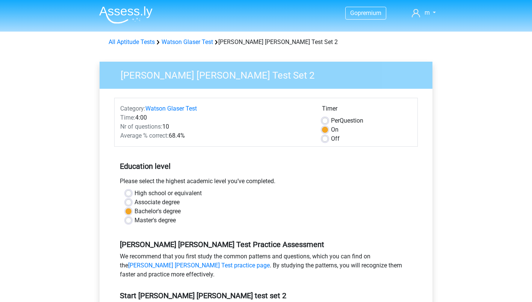
scroll to position [34, 0]
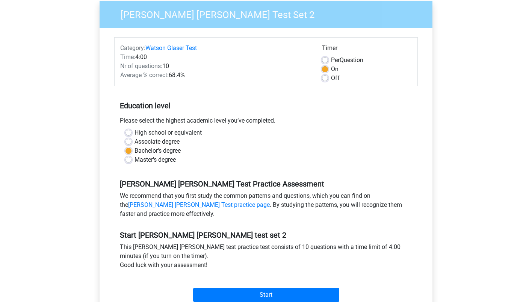
scroll to position [61, 0]
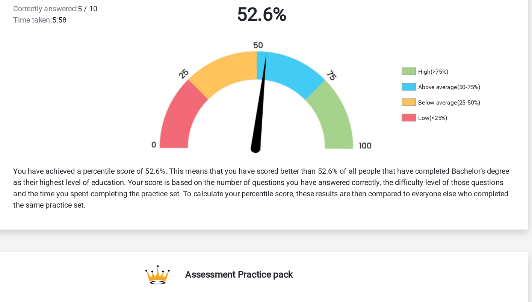
scroll to position [147, 0]
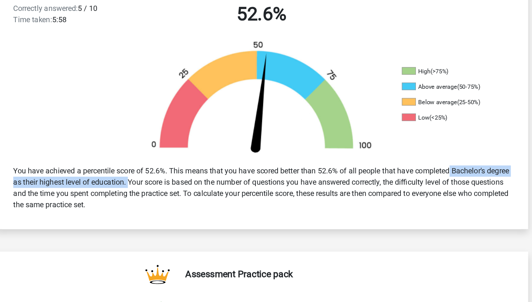
drag, startPoint x: 390, startPoint y: 198, endPoint x: 178, endPoint y: 207, distance: 212.1
click at [178, 207] on div "You have achieved a percentile score of 52.6%. This means that you have scored …" at bounding box center [266, 210] width 410 height 42
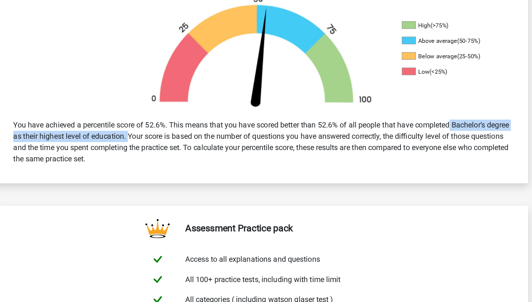
scroll to position [184, 0]
drag, startPoint x: 387, startPoint y: 169, endPoint x: 306, endPoint y: 187, distance: 83.2
click at [306, 187] on div "You have achieved a percentile score of 52.6%. This means that you have scored …" at bounding box center [266, 173] width 410 height 42
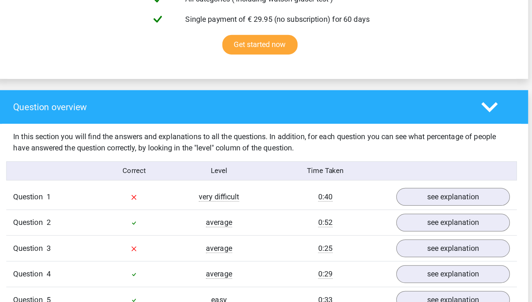
click at [352, 171] on div "In this section you will find the answers and explanations to all the questions…" at bounding box center [266, 174] width 410 height 18
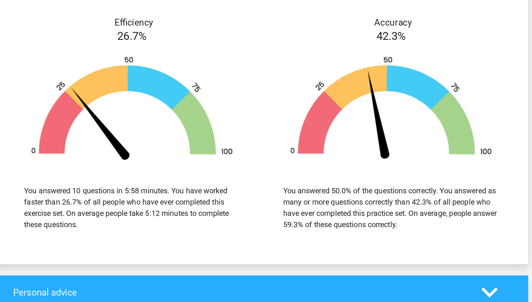
scroll to position [836, 0]
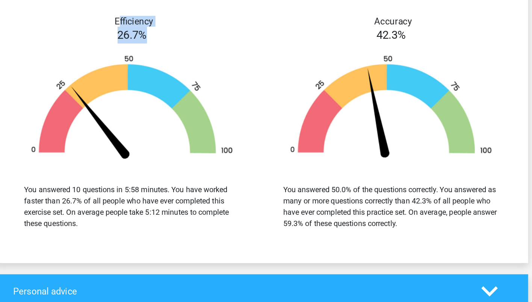
drag, startPoint x: 150, startPoint y: 73, endPoint x: 174, endPoint y: 88, distance: 27.6
click at [174, 88] on div "Efficiency 26.7% You answered 10 questions in 5:58 minutes. You have worked fas…" at bounding box center [162, 162] width 208 height 180
click at [180, 216] on div "You answered 10 questions in 5:58 minutes. You have worked faster than 26.7% of…" at bounding box center [162, 225] width 174 height 36
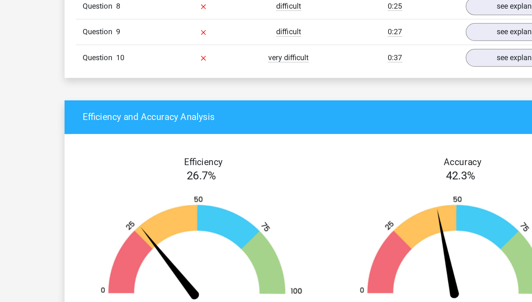
scroll to position [0, 0]
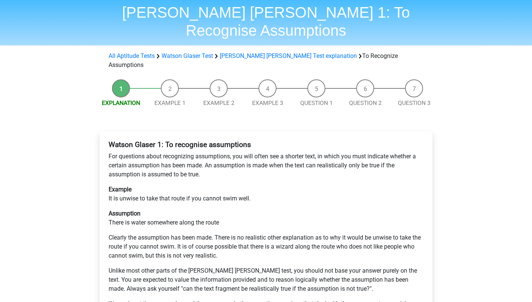
scroll to position [30, 0]
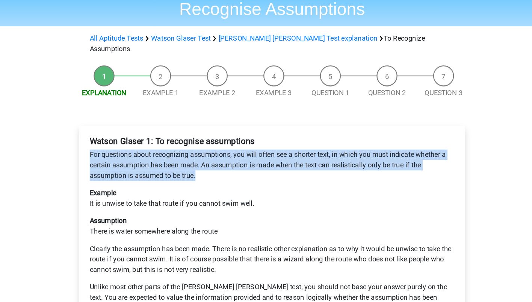
drag, startPoint x: 107, startPoint y: 124, endPoint x: 249, endPoint y: 143, distance: 143.3
click at [249, 143] on div "[PERSON_NAME] [PERSON_NAME] 1: To recognise assumptions For questions about rec…" at bounding box center [266, 226] width 321 height 189
click at [249, 147] on p "For questions about recognizing assumptions, you will often see a shorter text,…" at bounding box center [266, 160] width 315 height 27
